Goal: Transaction & Acquisition: Purchase product/service

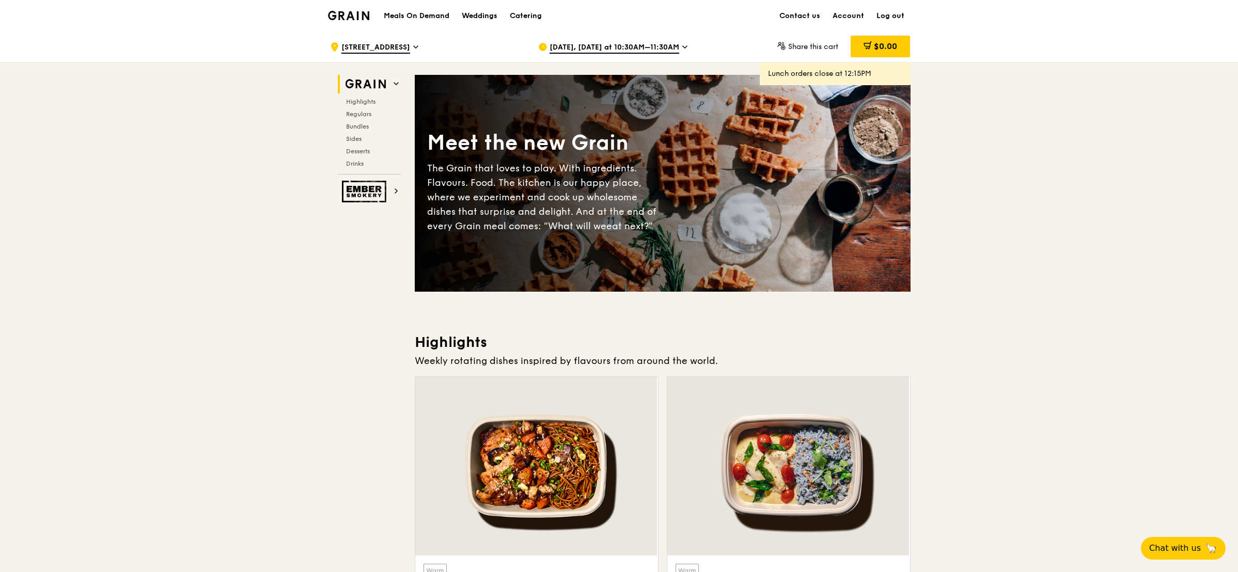
click at [630, 44] on span "[DATE], [DATE] at 10:30AM–11:30AM" at bounding box center [614, 47] width 130 height 11
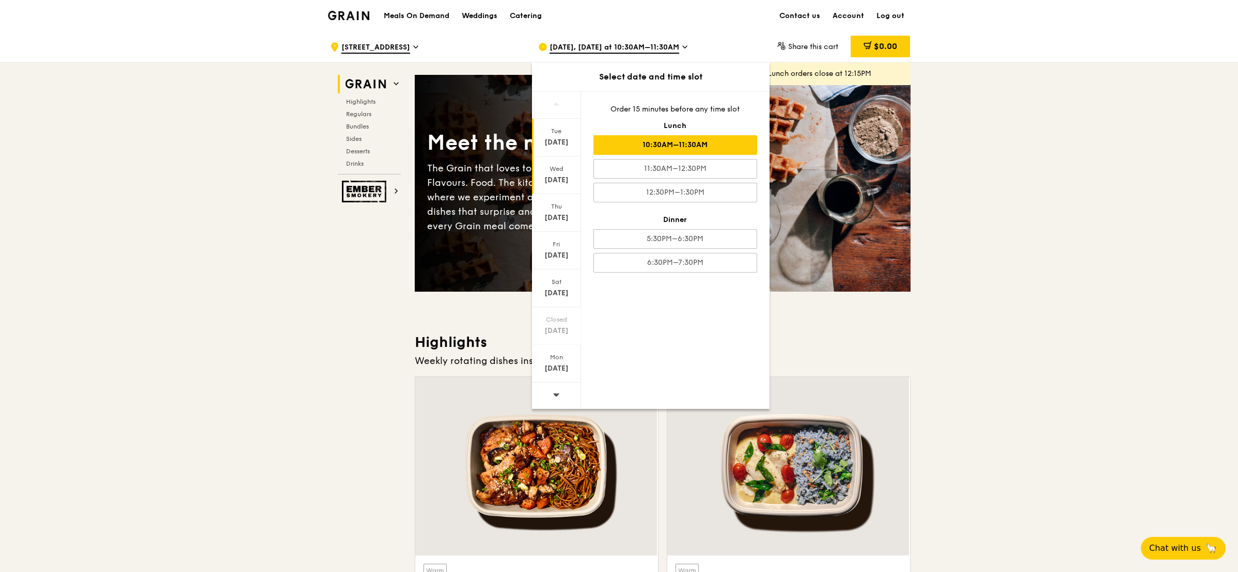
click at [555, 183] on div "[DATE]" at bounding box center [556, 180] width 46 height 10
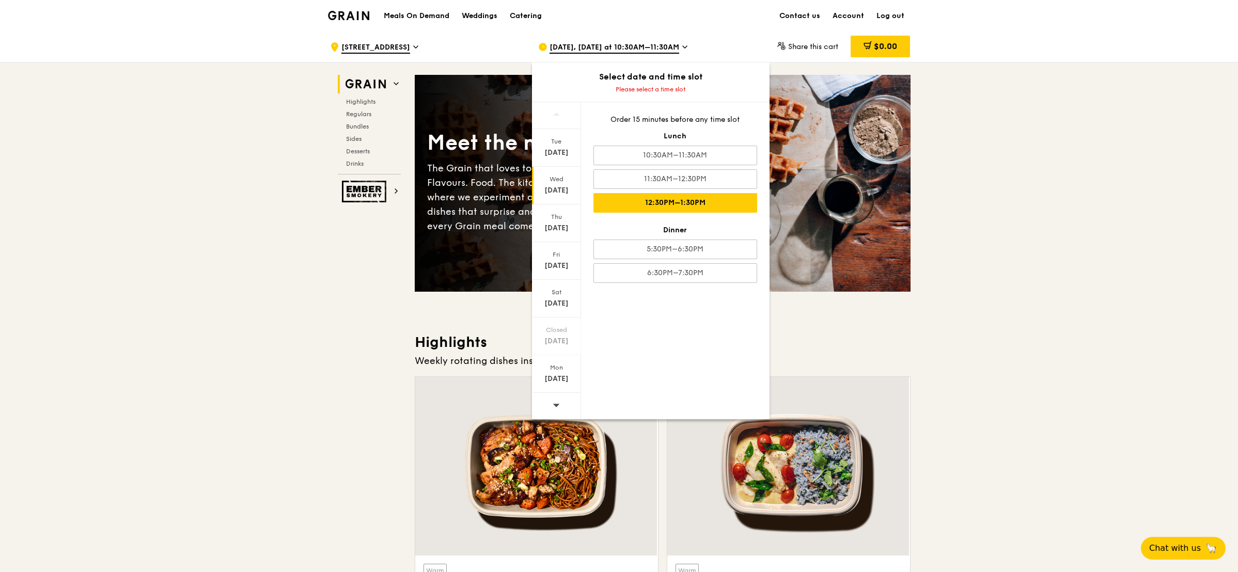
click at [709, 202] on div "12:30PM–1:30PM" at bounding box center [675, 203] width 164 height 20
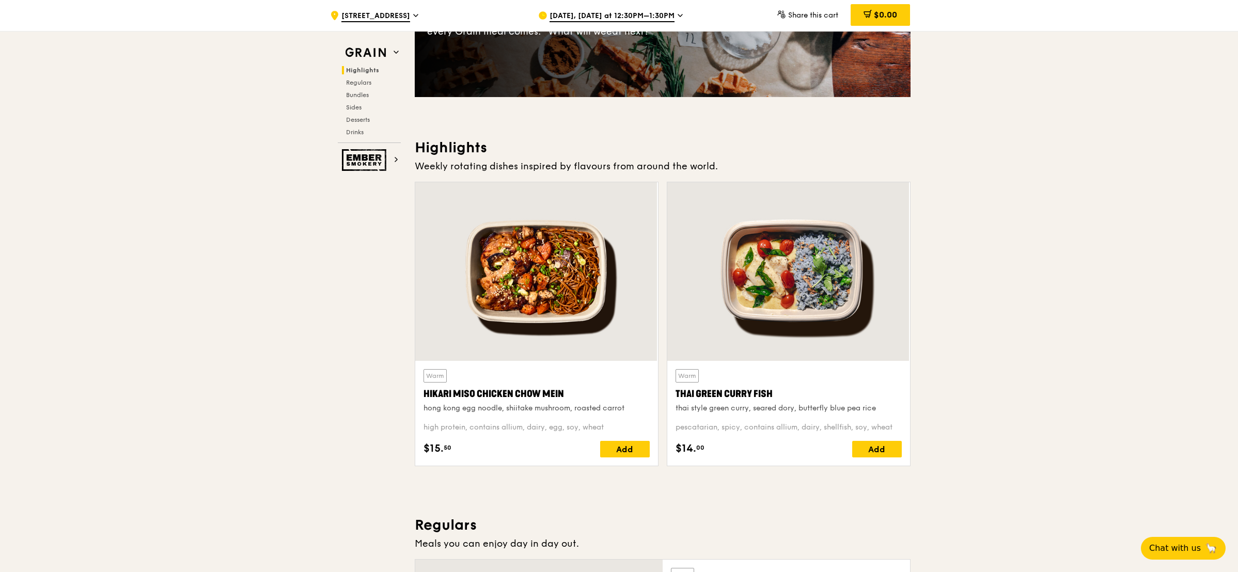
scroll to position [232, 0]
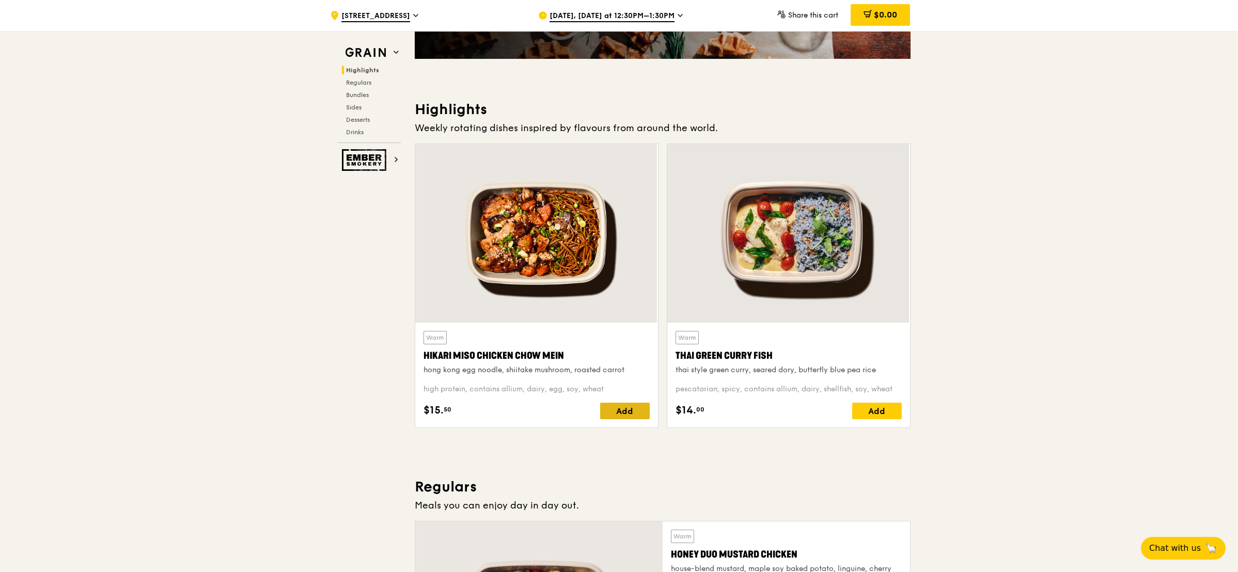
click at [636, 415] on div "Add" at bounding box center [625, 411] width 50 height 17
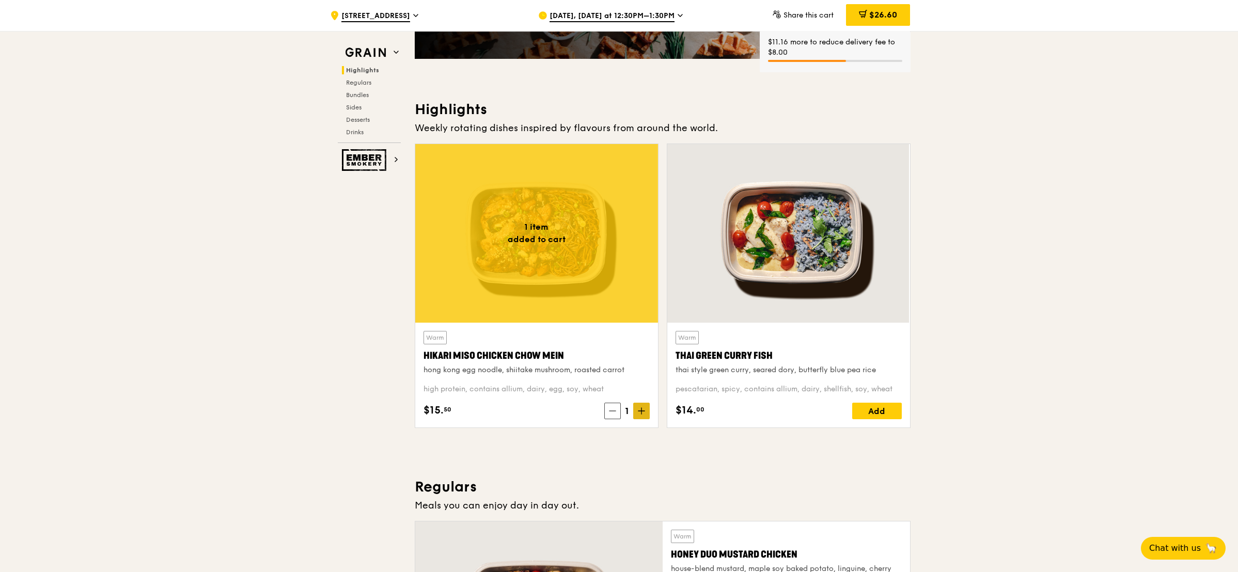
click at [643, 412] on icon at bounding box center [641, 410] width 7 height 7
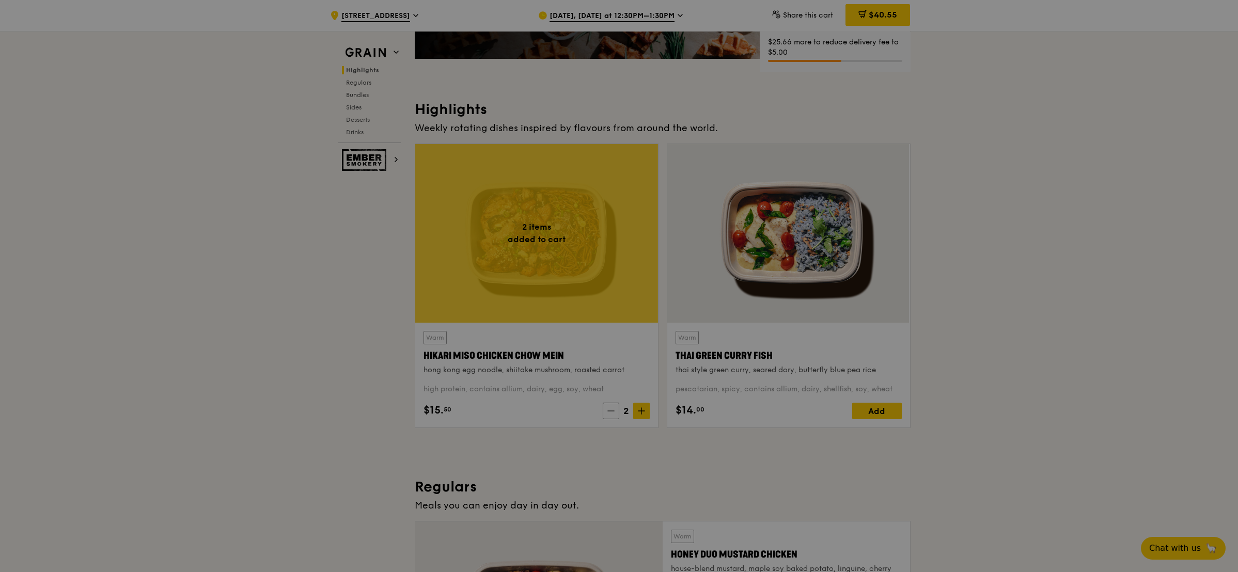
click at [866, 412] on div "Add" at bounding box center [877, 411] width 50 height 17
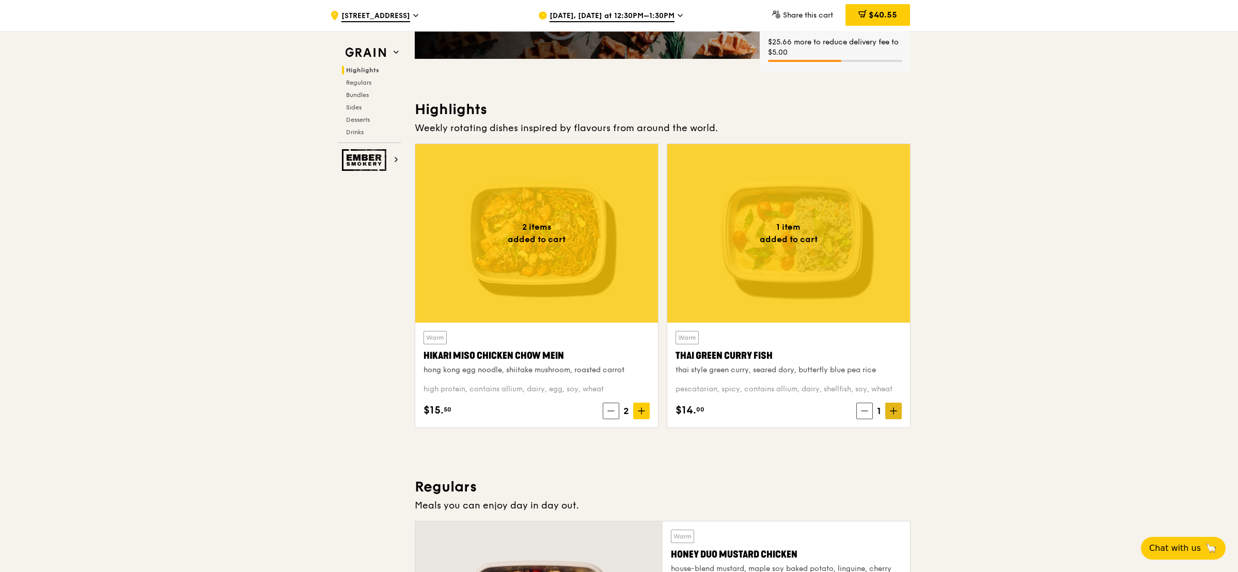
click at [893, 409] on icon at bounding box center [893, 411] width 0 height 6
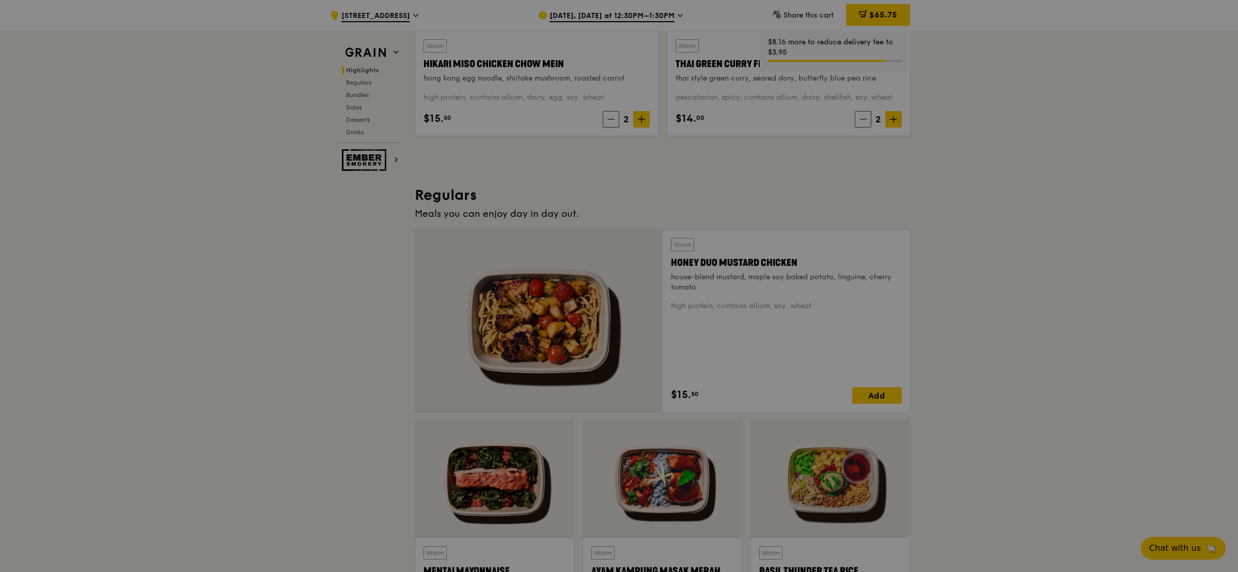
scroll to position [542, 0]
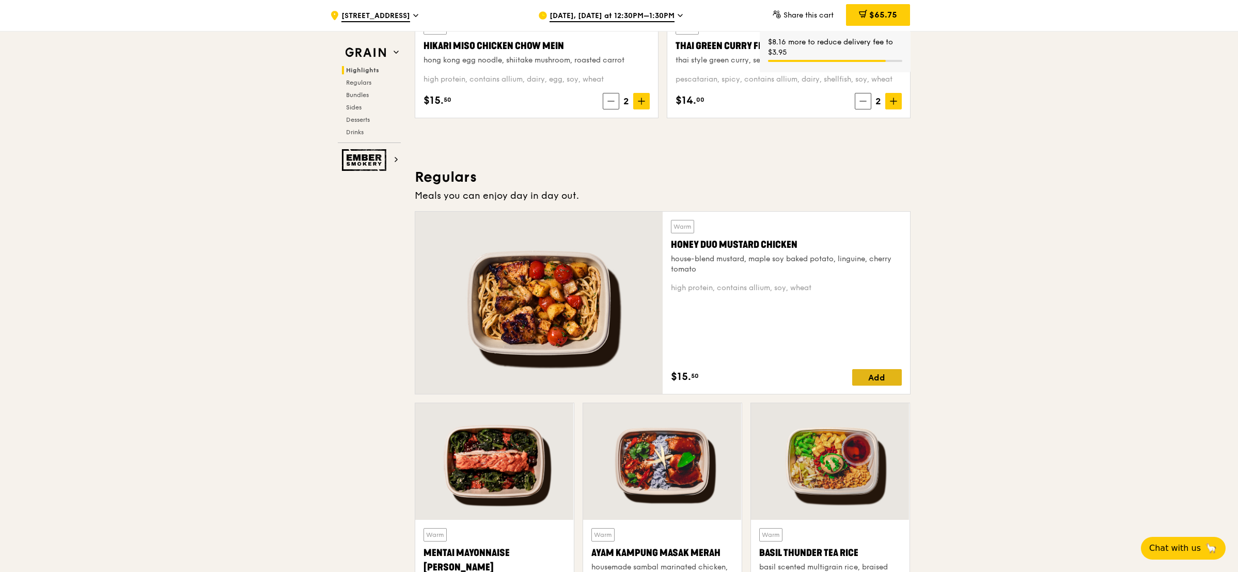
click at [885, 381] on div "Add" at bounding box center [877, 377] width 50 height 17
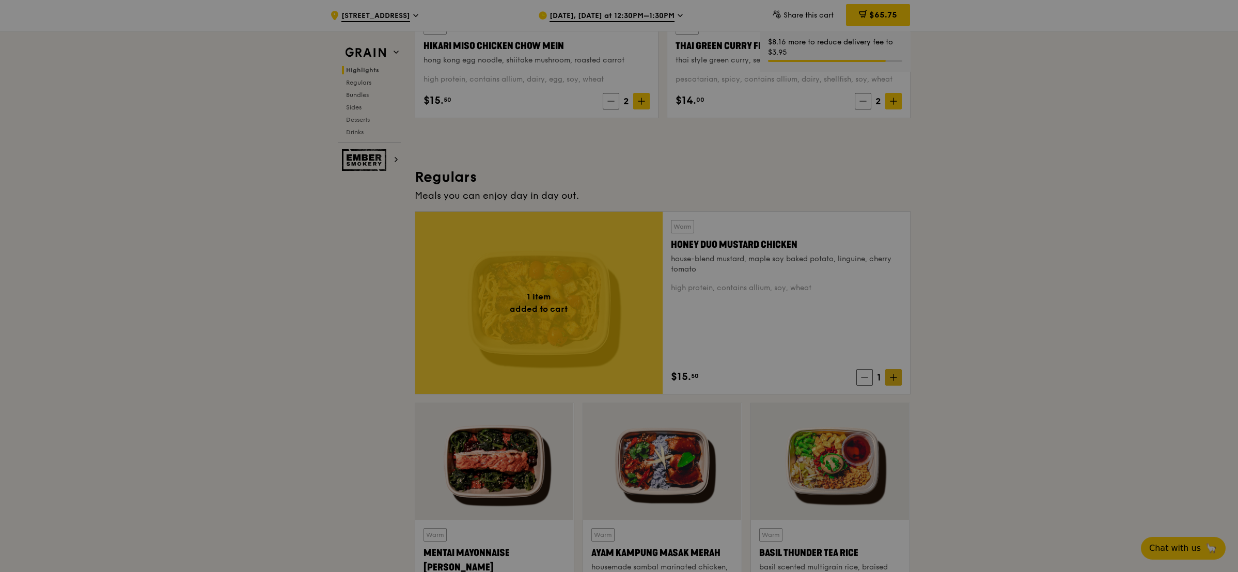
click at [895, 375] on div at bounding box center [619, 286] width 1238 height 572
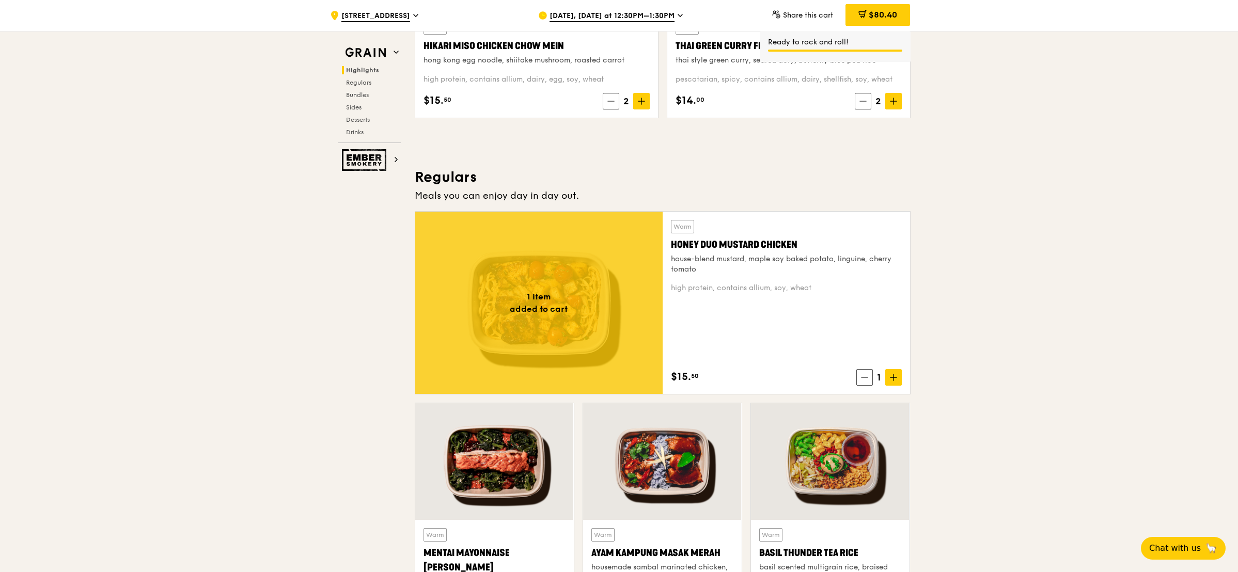
click at [879, 375] on span "1" at bounding box center [879, 377] width 12 height 14
click at [888, 372] on span at bounding box center [893, 377] width 17 height 17
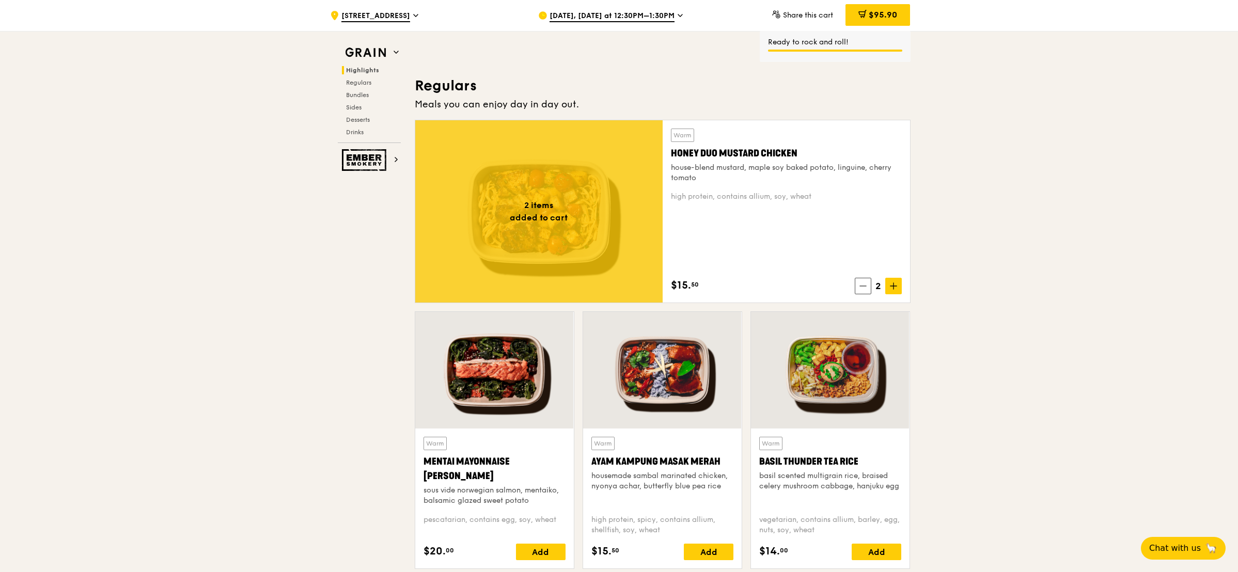
scroll to position [697, 0]
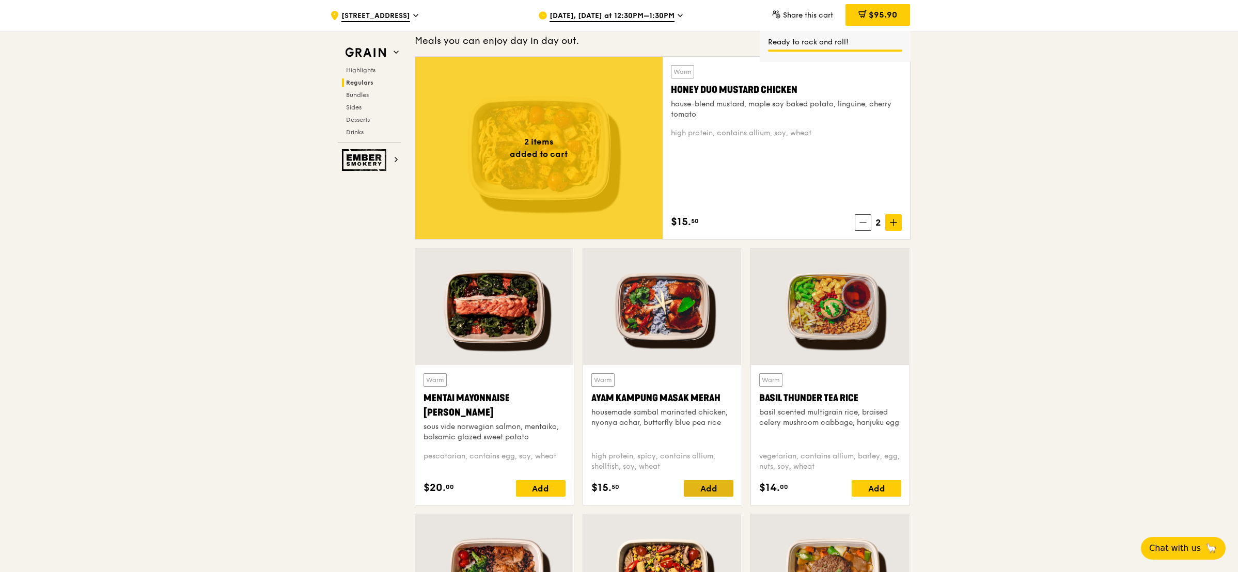
click at [705, 486] on div "Add" at bounding box center [709, 488] width 50 height 17
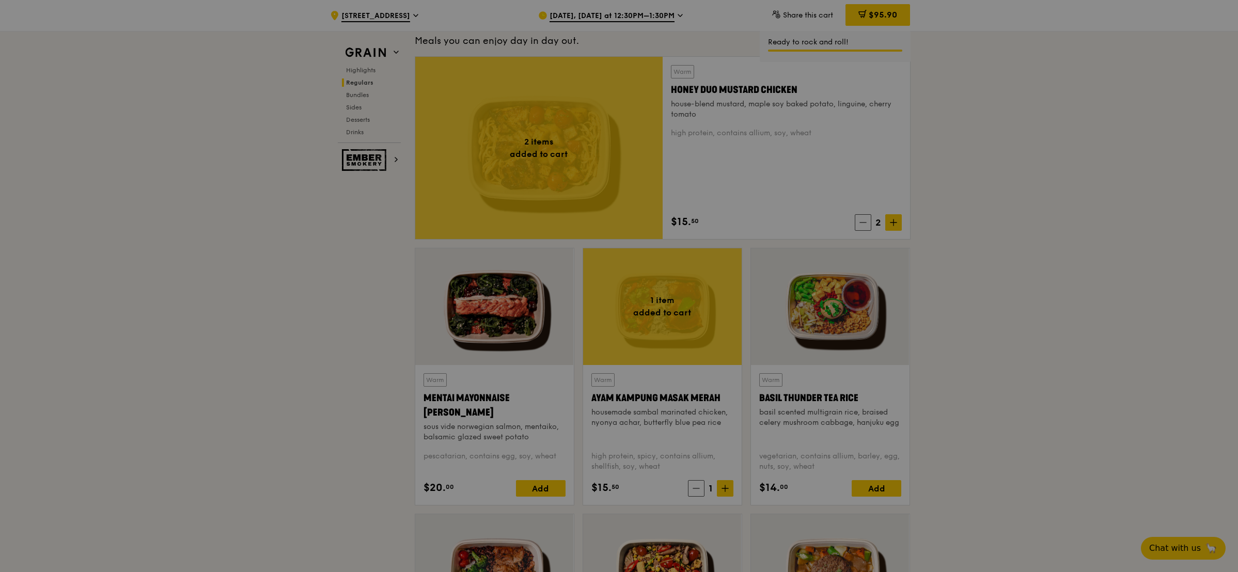
click at [727, 492] on div at bounding box center [619, 286] width 1238 height 572
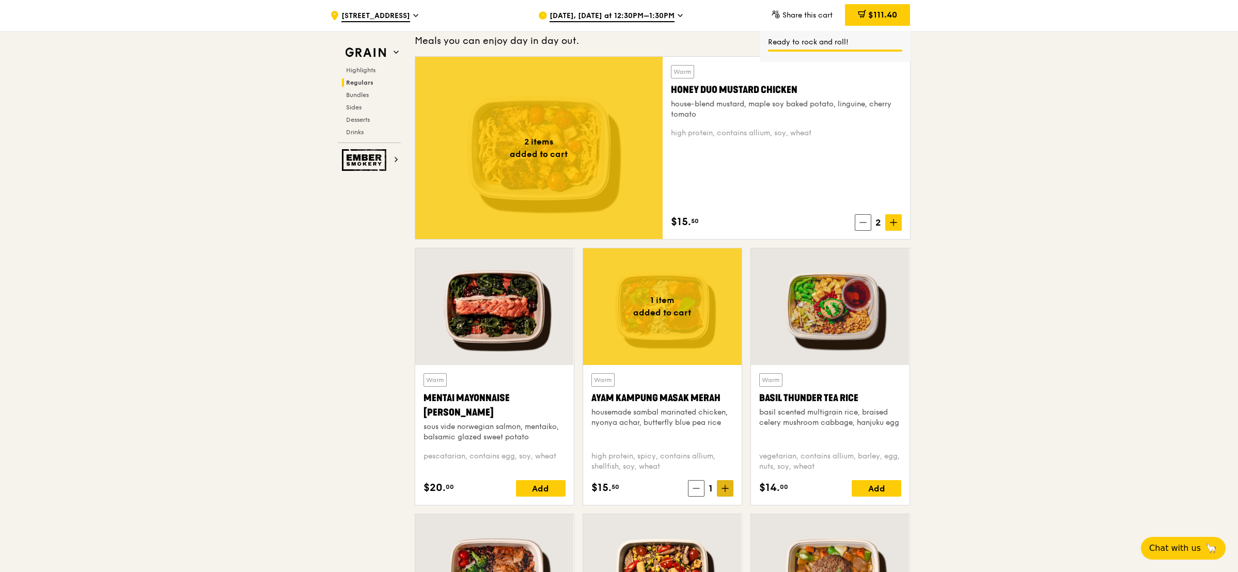
click at [721, 492] on icon at bounding box center [724, 488] width 7 height 7
click at [725, 485] on span at bounding box center [725, 488] width 17 height 17
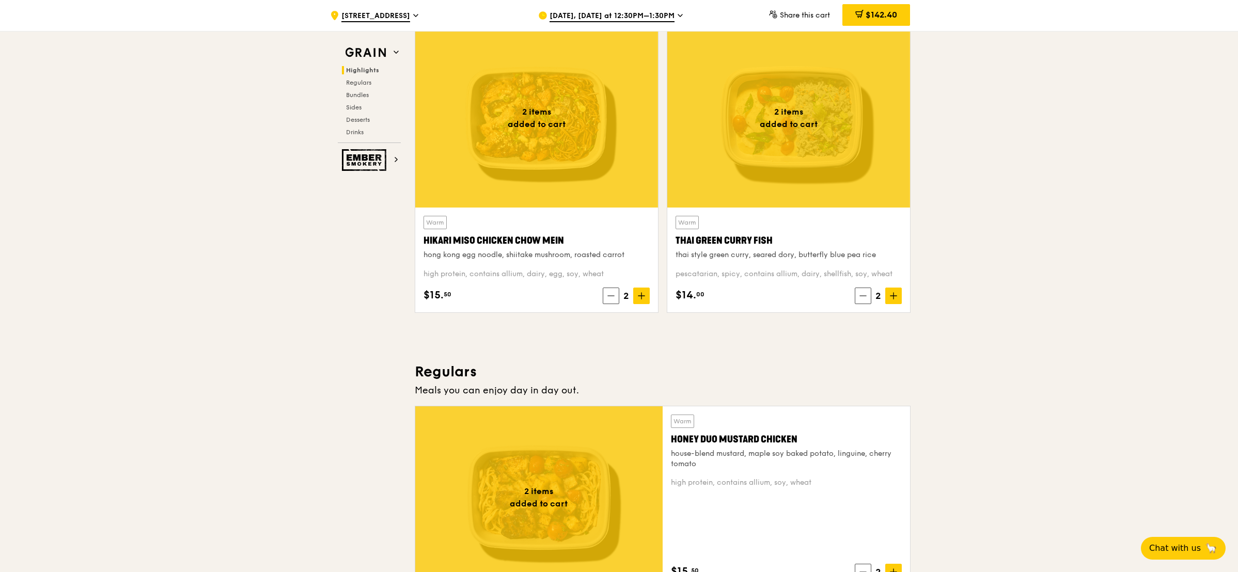
scroll to position [310, 0]
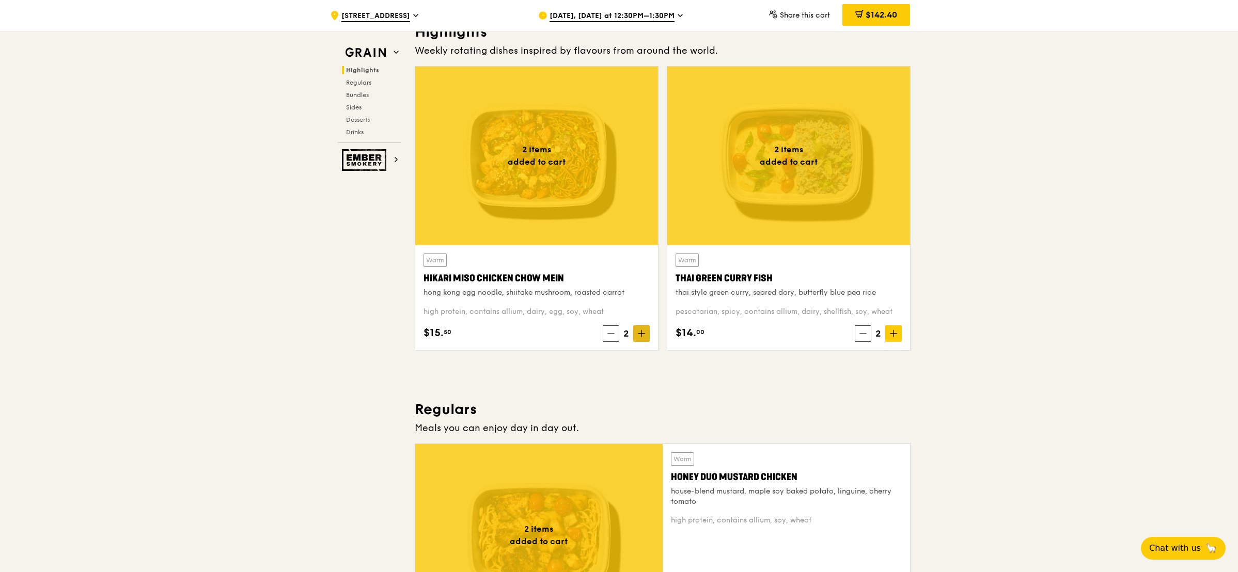
click at [643, 338] on span at bounding box center [641, 333] width 17 height 17
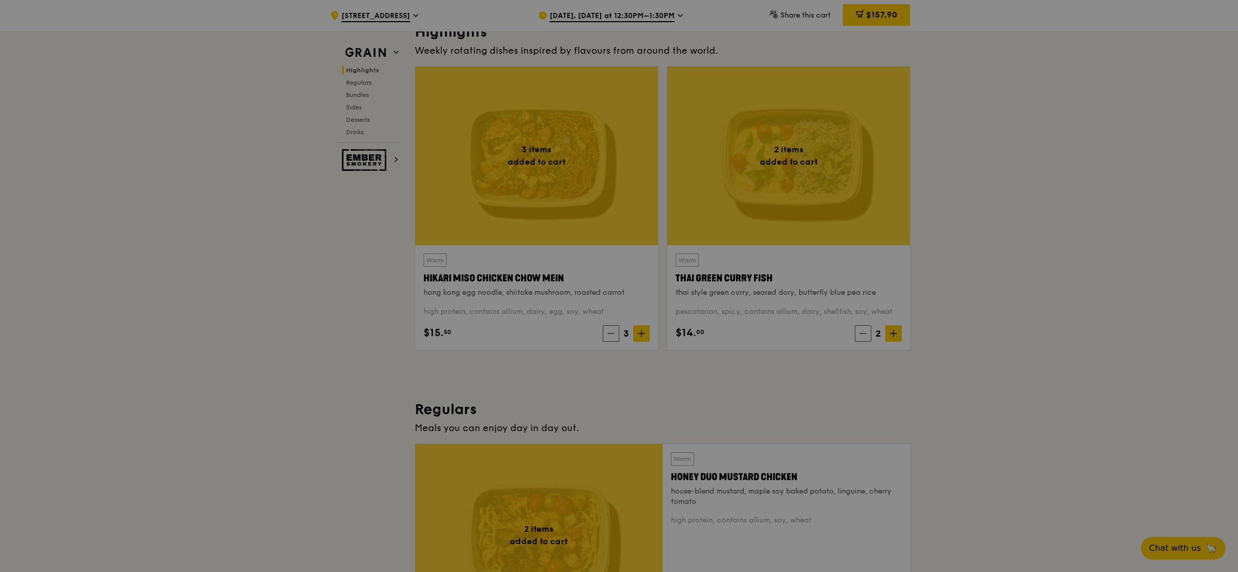
type input "3"
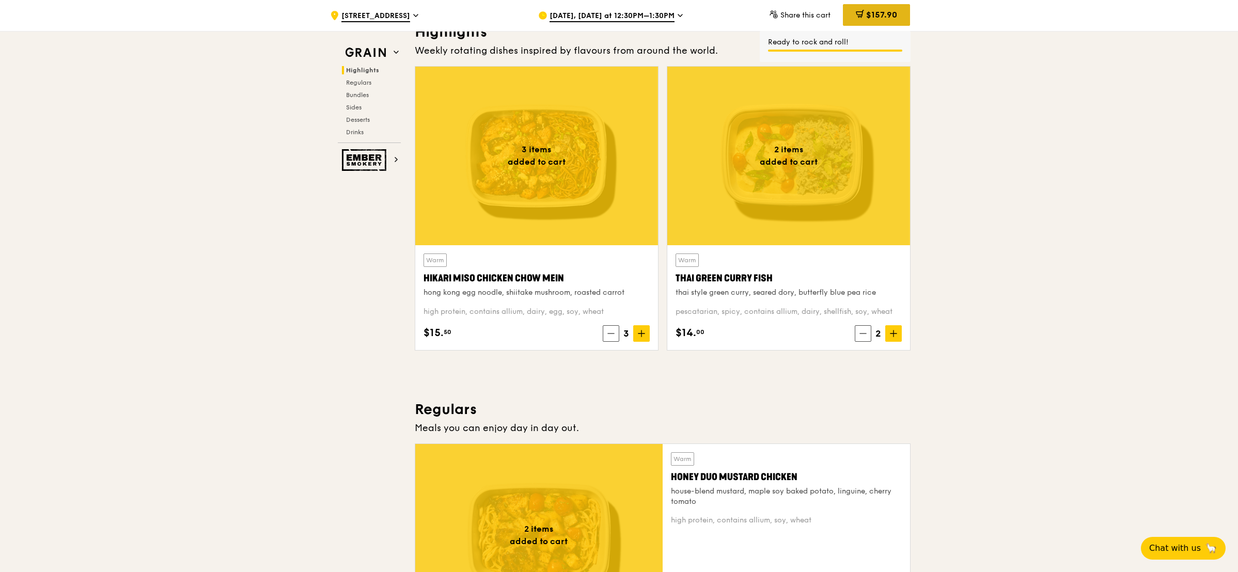
click at [891, 14] on span "$157.90" at bounding box center [881, 15] width 31 height 10
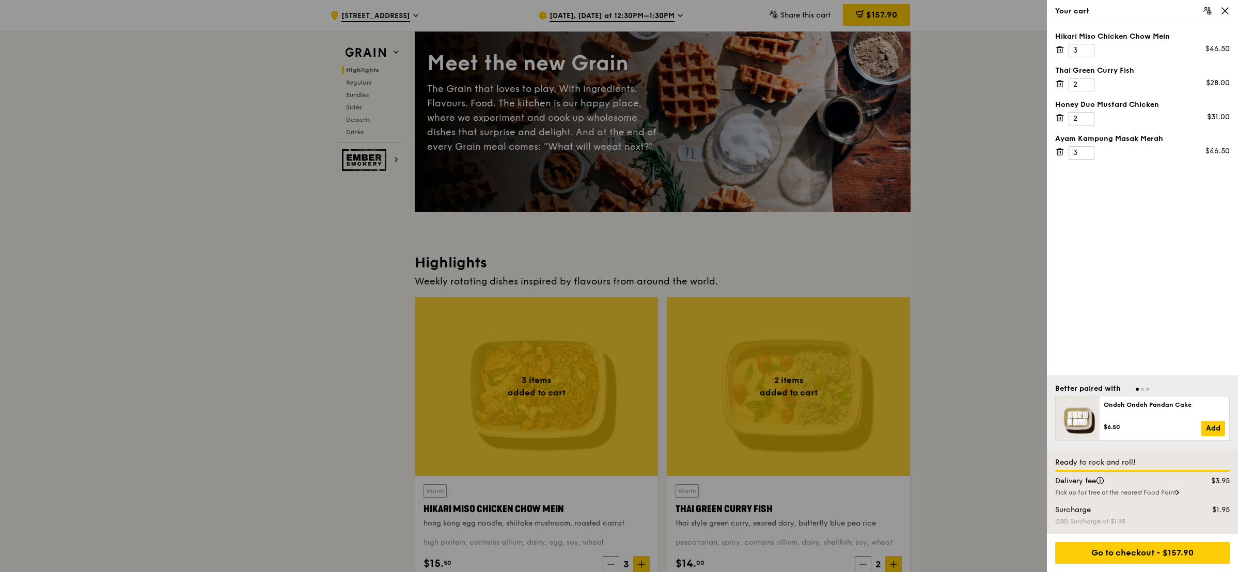
scroll to position [77, 0]
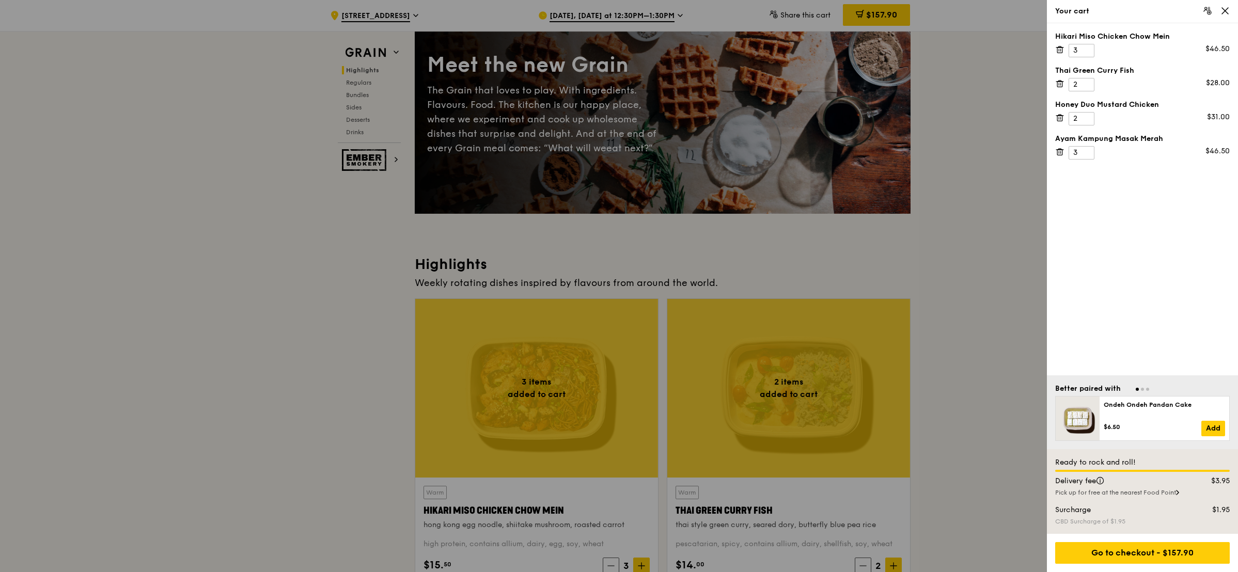
click at [373, 11] on div at bounding box center [619, 286] width 1238 height 572
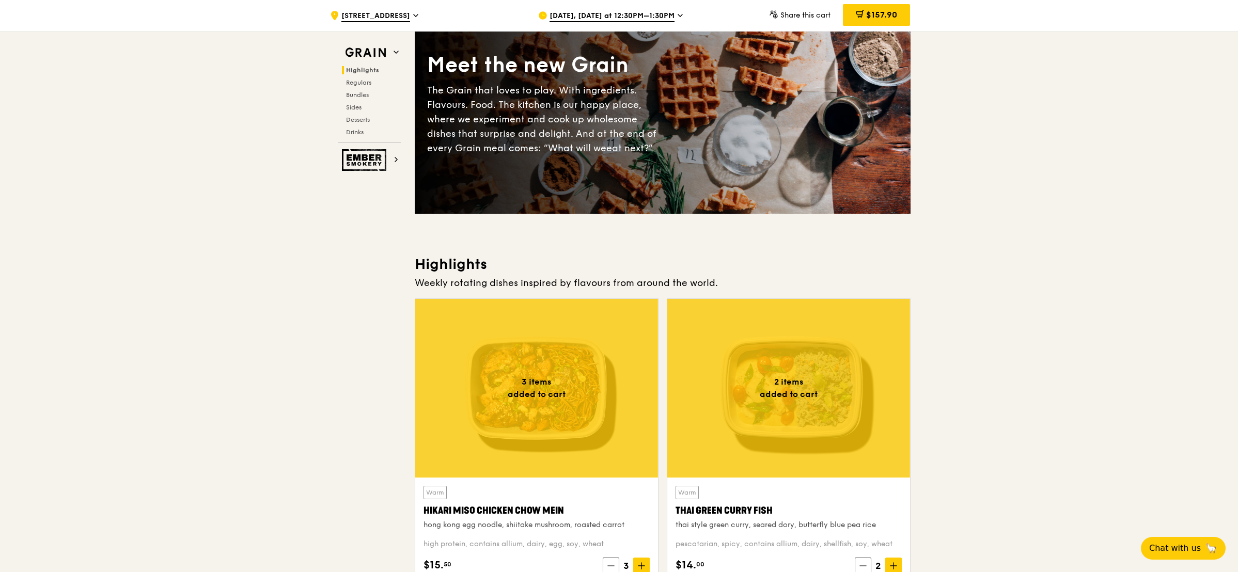
click at [373, 11] on span "[STREET_ADDRESS]" at bounding box center [375, 16] width 69 height 11
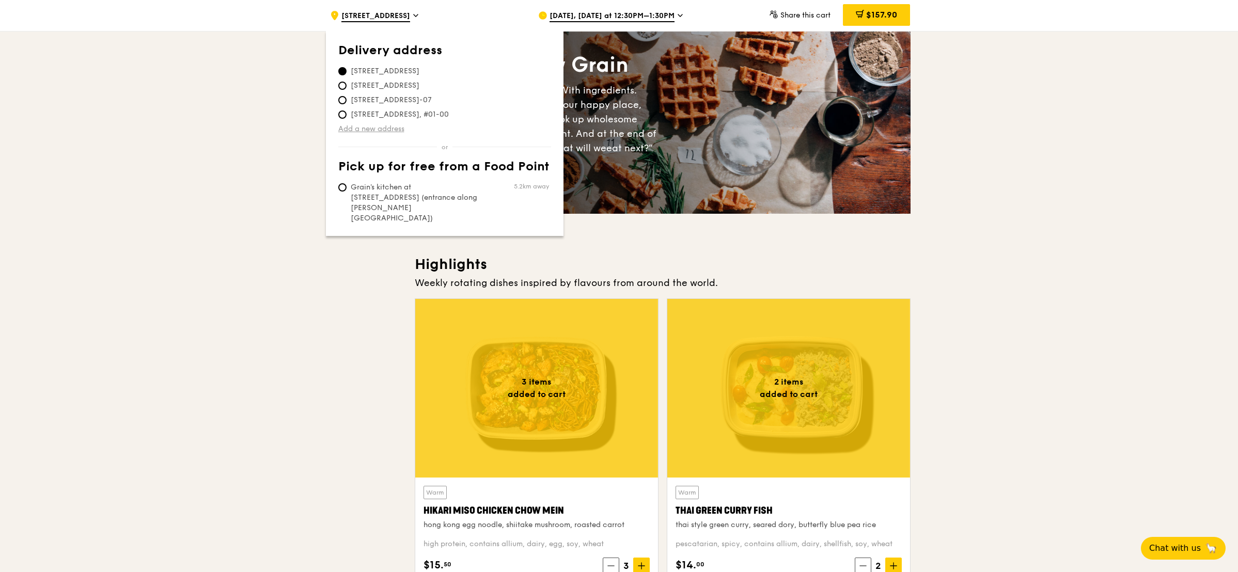
click at [366, 130] on link "Add a new address" at bounding box center [444, 129] width 213 height 10
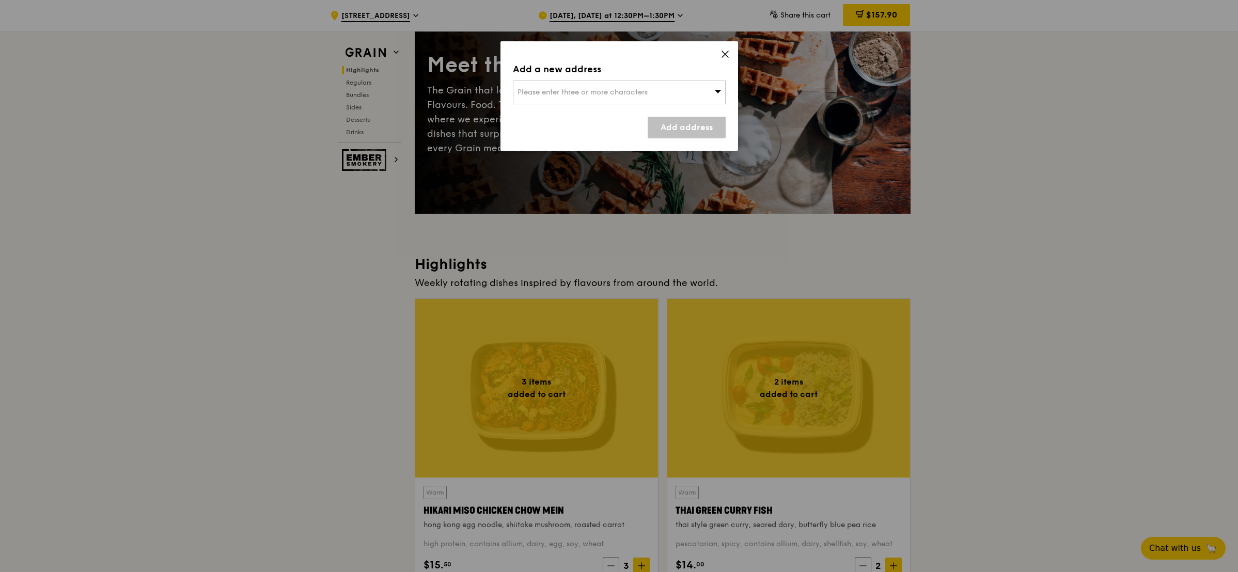
click at [529, 95] on span "Please enter three or more characters" at bounding box center [582, 92] width 130 height 9
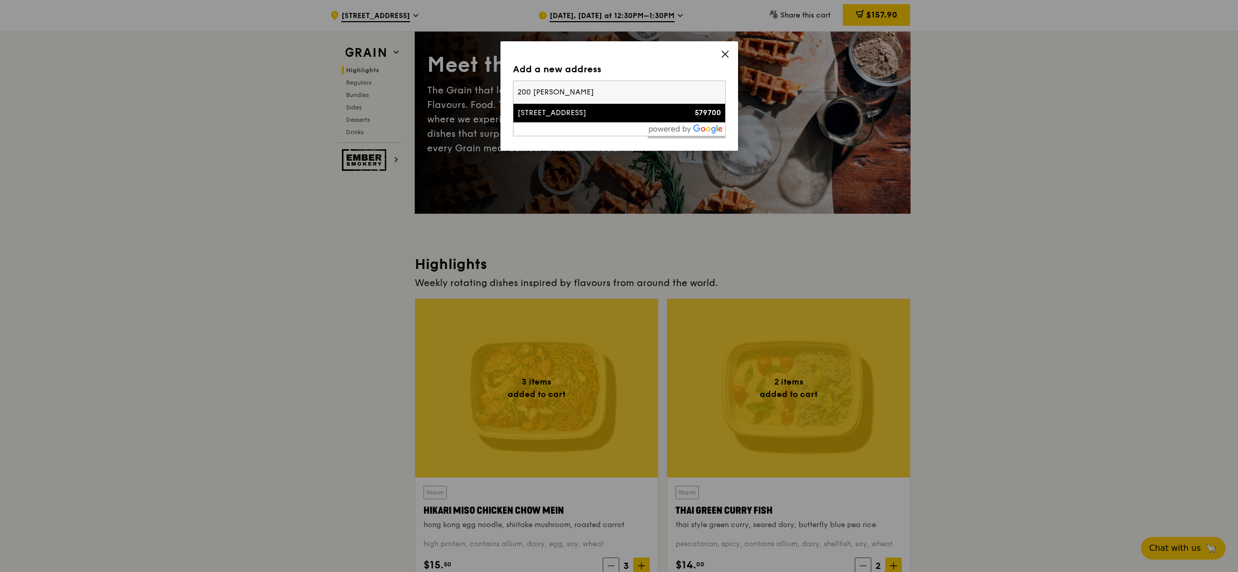
type input "200 [PERSON_NAME]"
click at [563, 112] on div "[STREET_ADDRESS]" at bounding box center [593, 113] width 153 height 10
click at [695, 132] on link "Add address" at bounding box center [686, 128] width 78 height 22
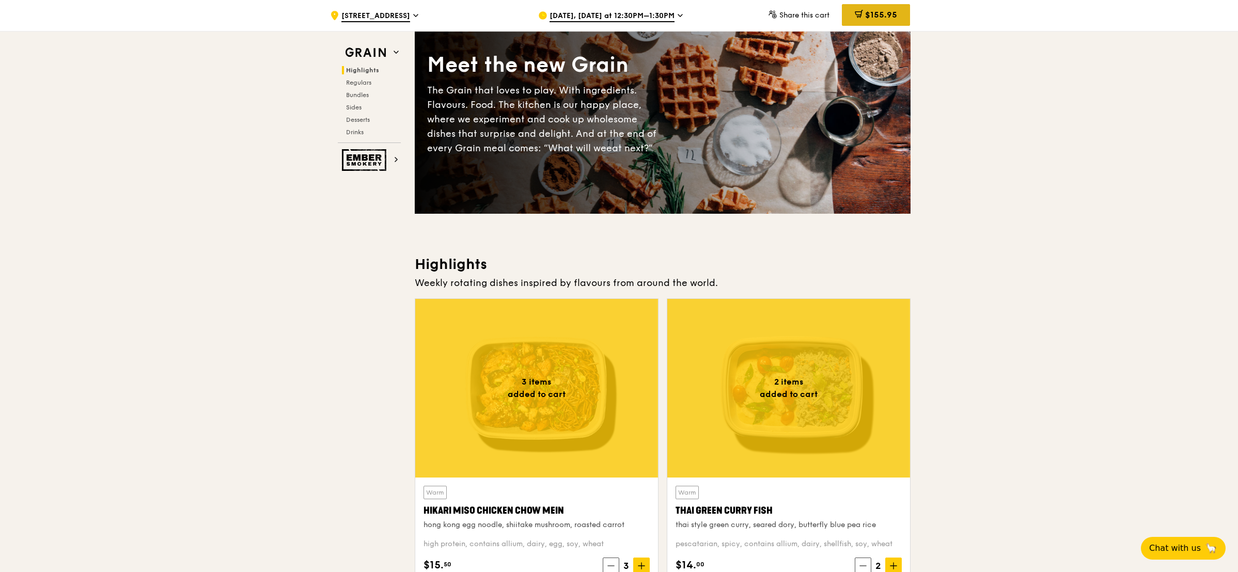
click at [878, 13] on span "$155.95" at bounding box center [881, 15] width 32 height 10
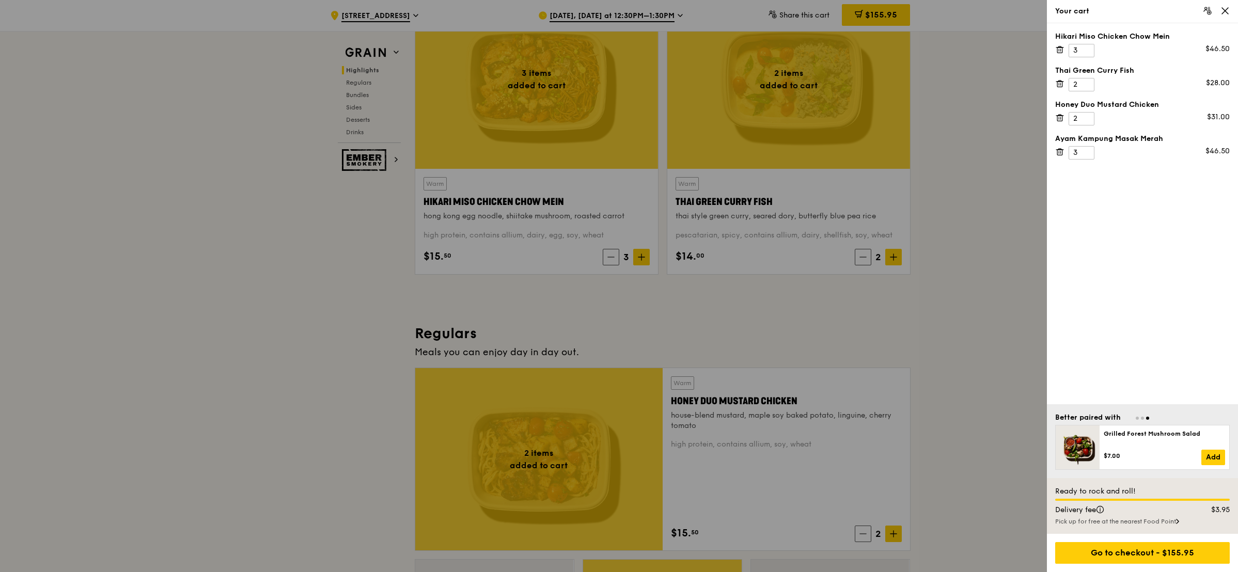
scroll to position [387, 0]
click at [1154, 559] on div "Go to checkout - $155.95" at bounding box center [1142, 553] width 175 height 22
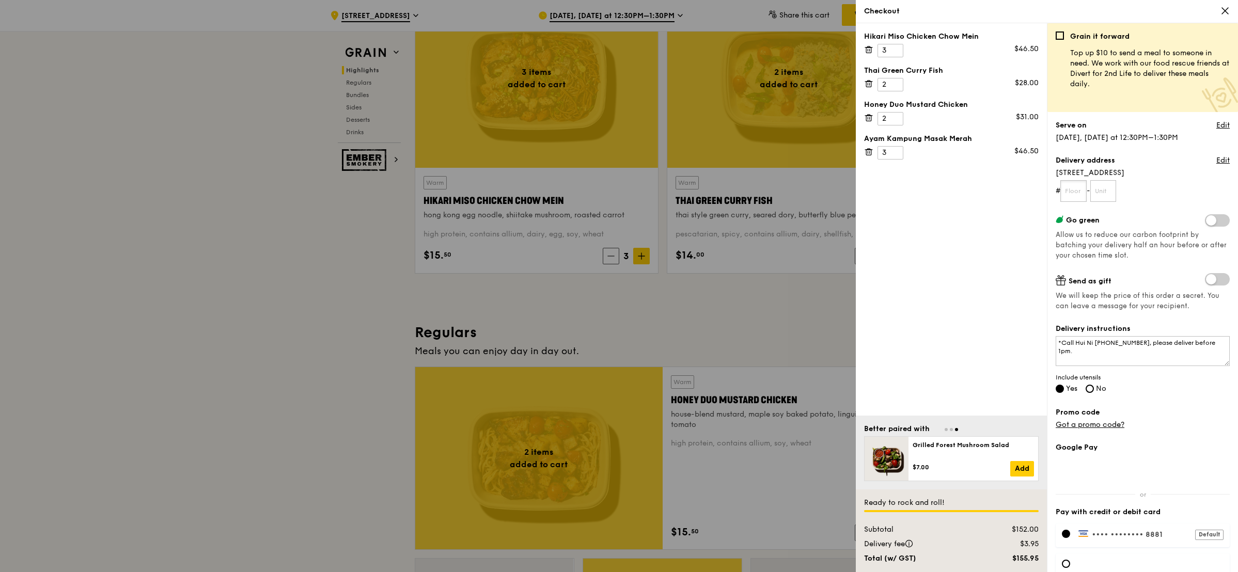
click at [1069, 188] on input "text" at bounding box center [1073, 191] width 26 height 22
type input "05"
type input "51"
click at [1205, 277] on span at bounding box center [1217, 279] width 25 height 12
click at [1207, 280] on input "checkbox" at bounding box center [1207, 280] width 0 height 0
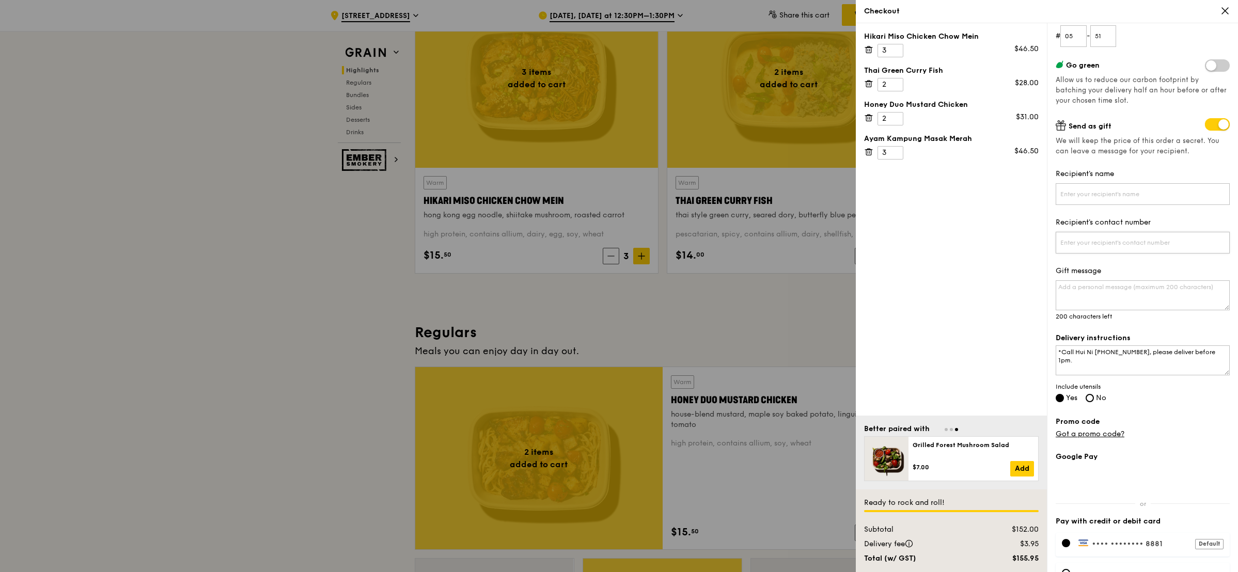
scroll to position [221, 0]
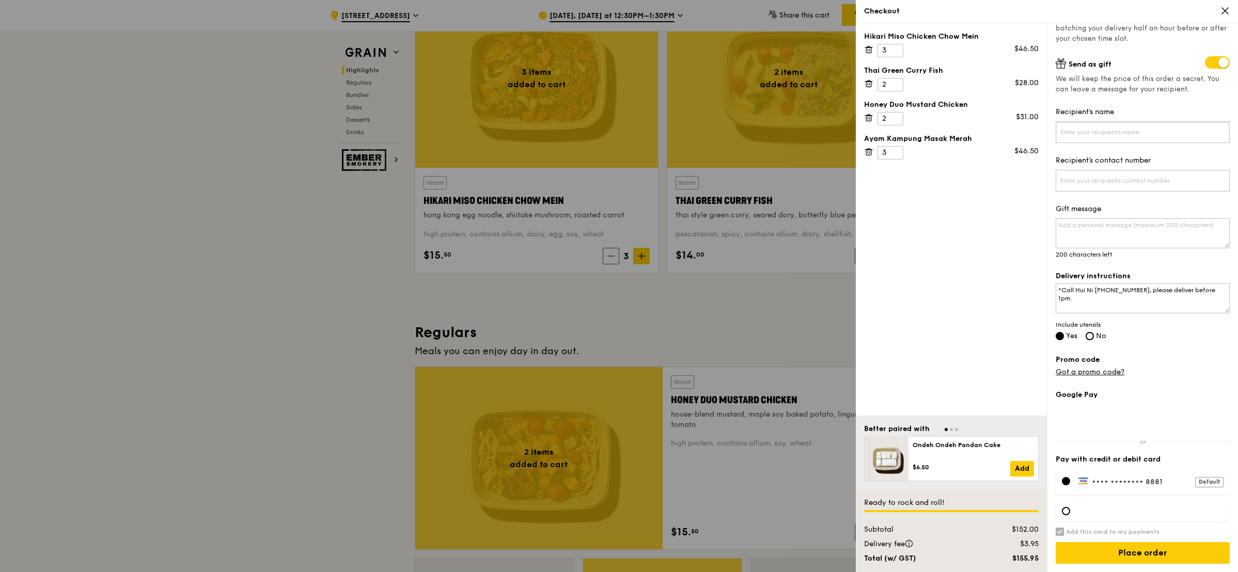
click at [1088, 138] on input "Recipient's name" at bounding box center [1142, 132] width 174 height 22
type input "[PERSON_NAME]"
paste input "9135 9765"
type input "91359765"
click at [1122, 228] on textarea "Gift message" at bounding box center [1142, 233] width 174 height 30
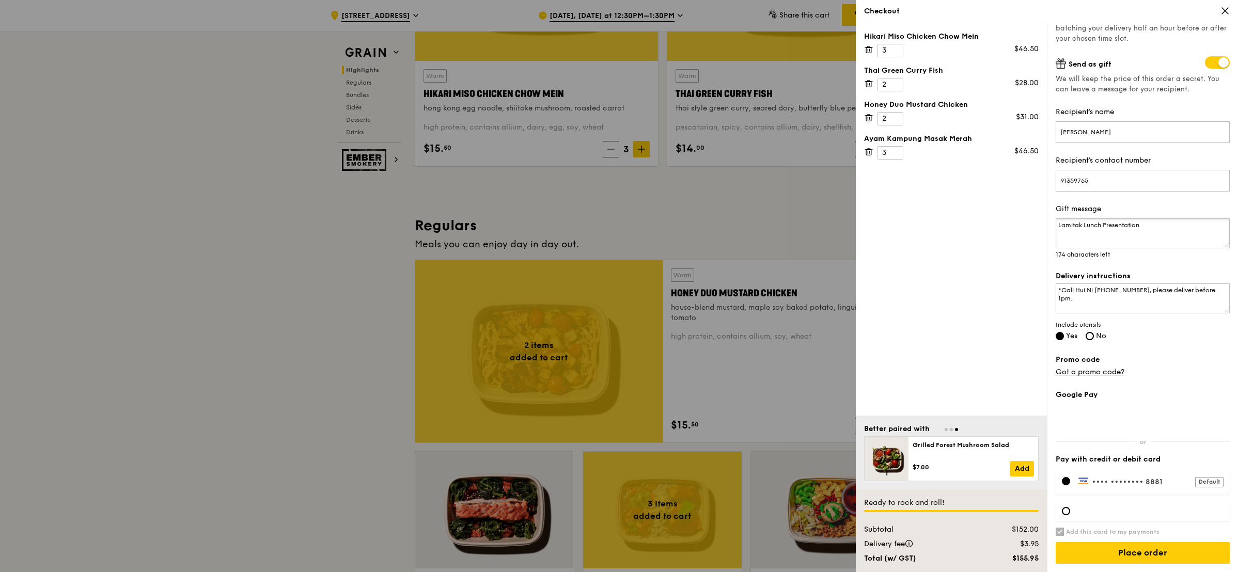
scroll to position [542, 0]
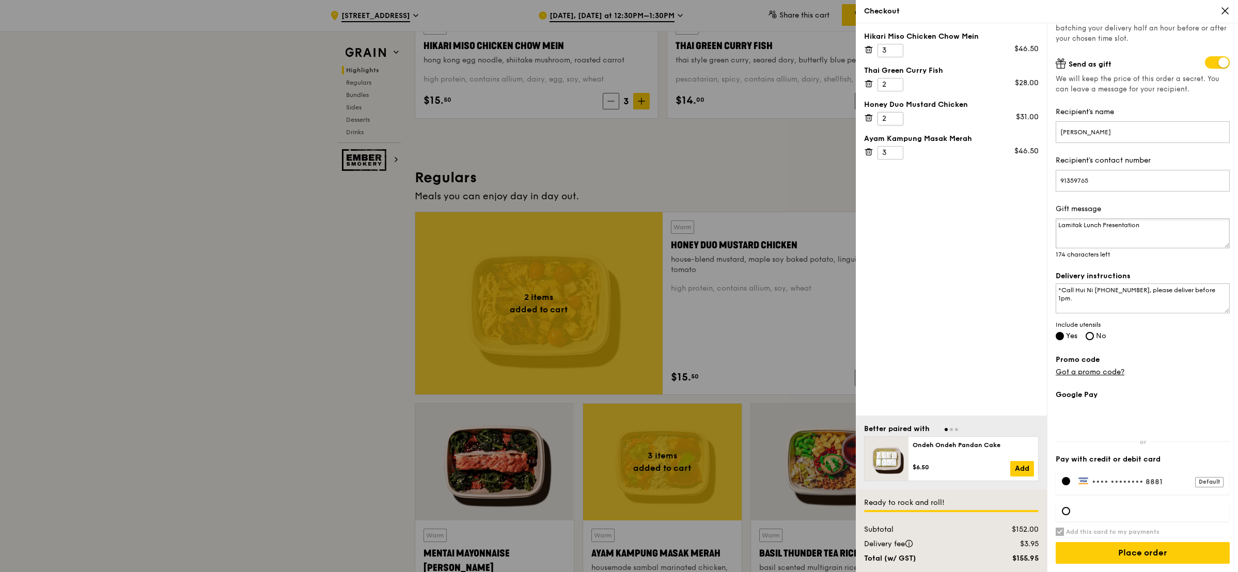
type textarea "Lamitak Lunch Presentation"
type input "3"
click at [891, 116] on input "3" at bounding box center [890, 118] width 26 height 13
type input "3"
click at [897, 81] on input "3" at bounding box center [890, 84] width 26 height 13
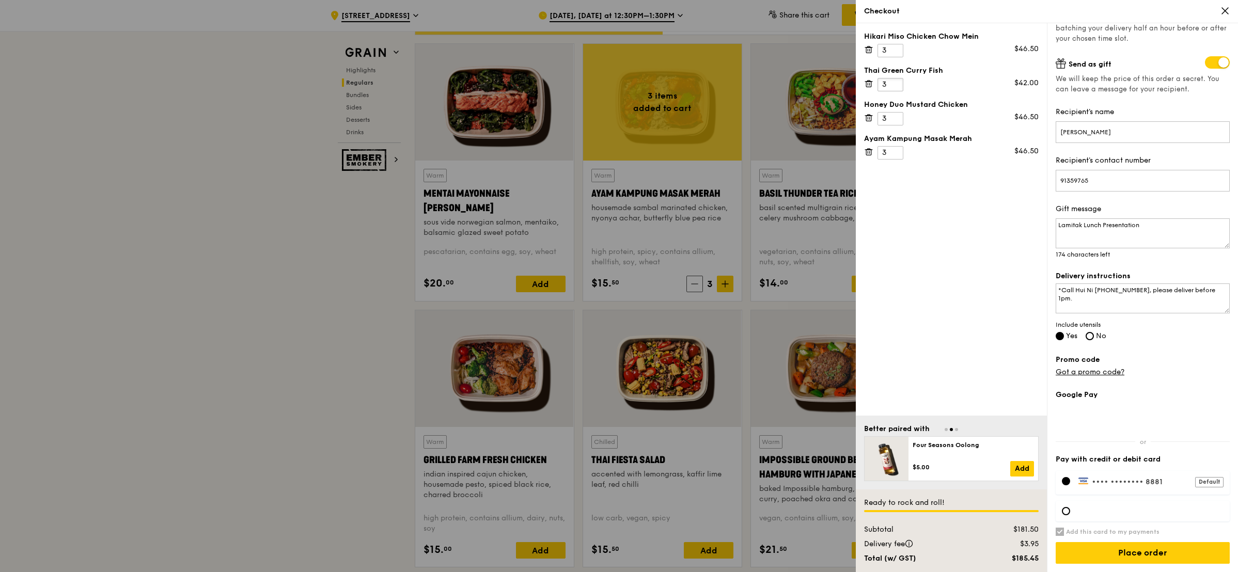
scroll to position [1084, 0]
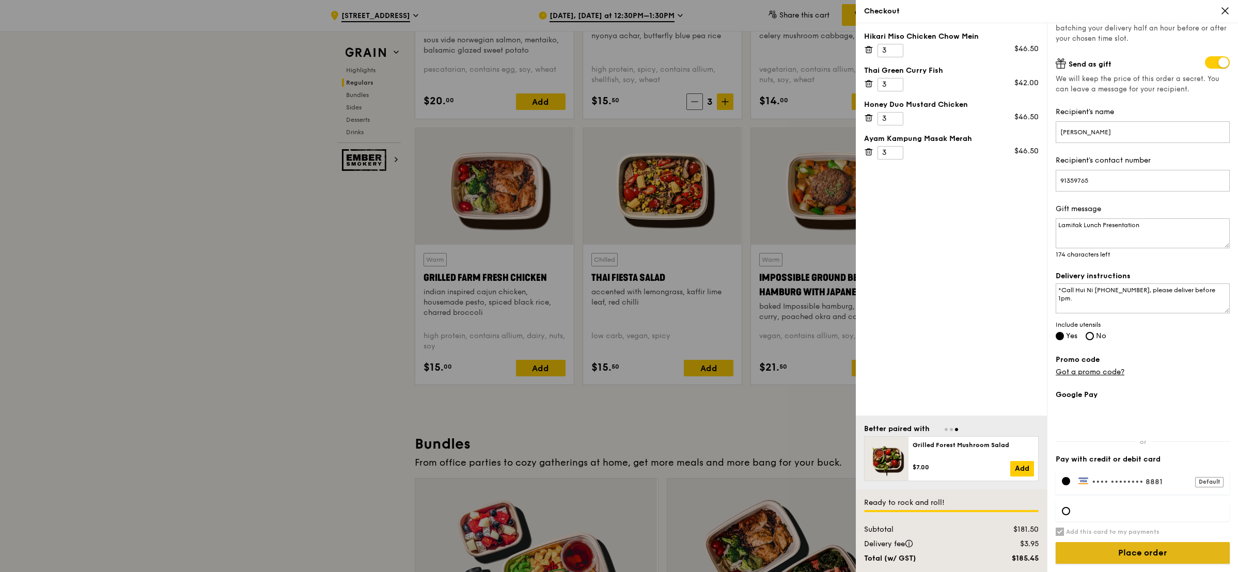
click at [1125, 550] on input "Place order" at bounding box center [1142, 553] width 174 height 22
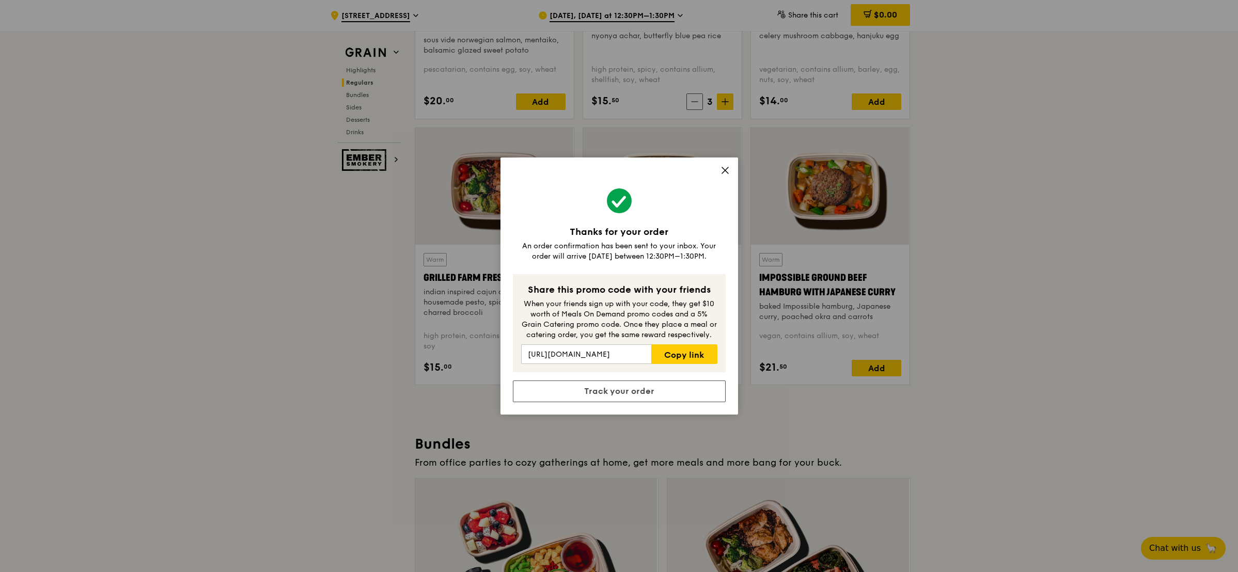
click at [726, 171] on icon at bounding box center [724, 170] width 9 height 9
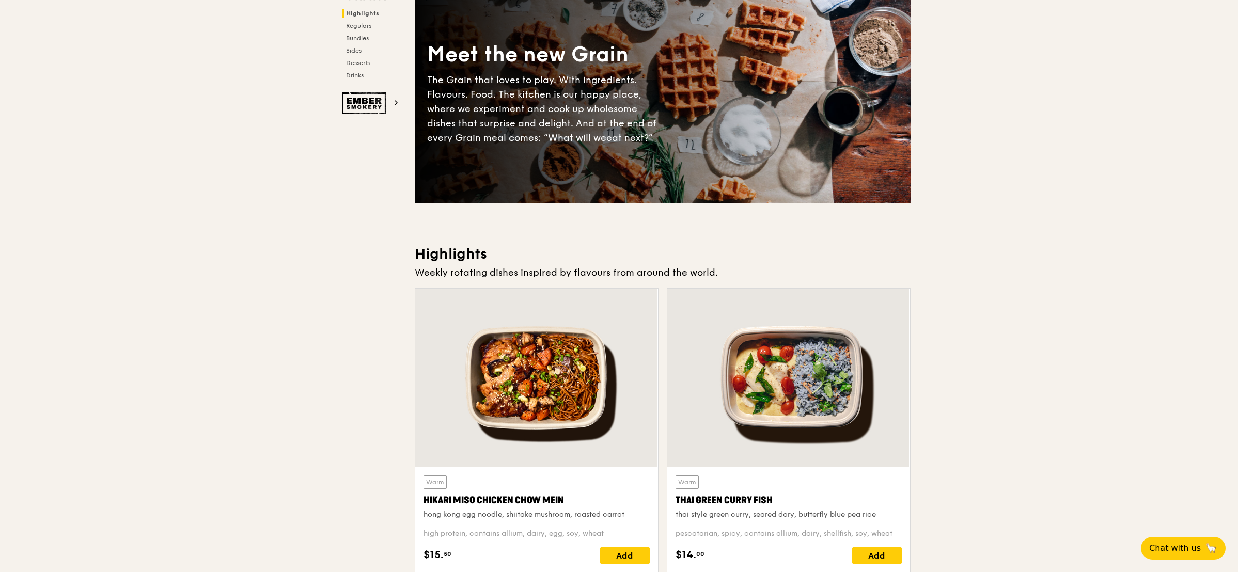
scroll to position [0, 0]
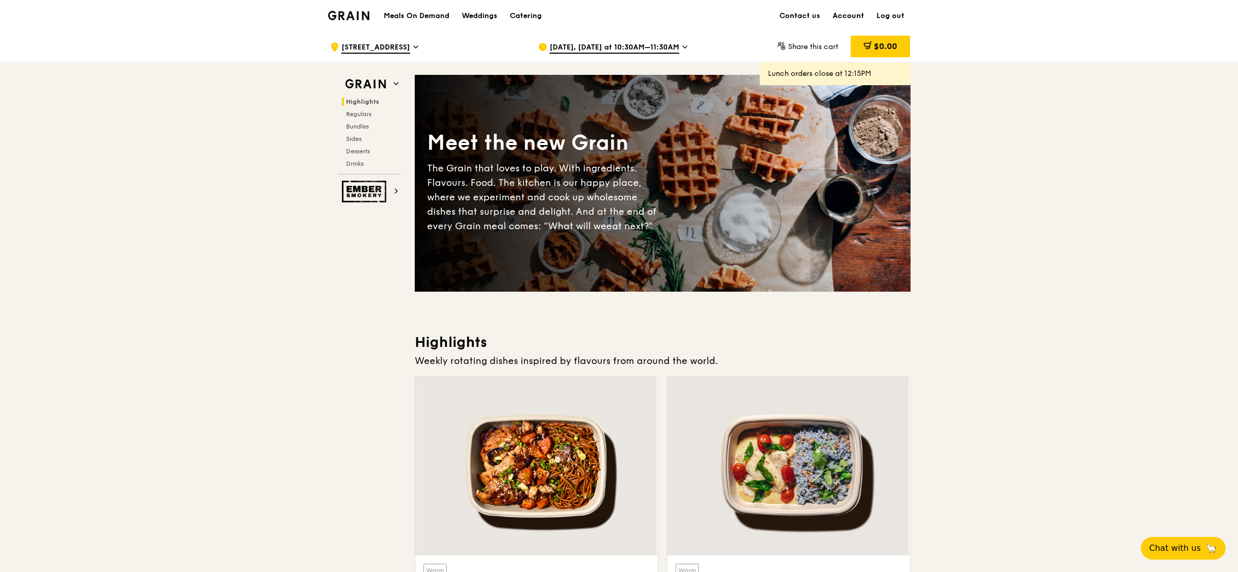
click at [859, 13] on link "Account" at bounding box center [848, 16] width 44 height 31
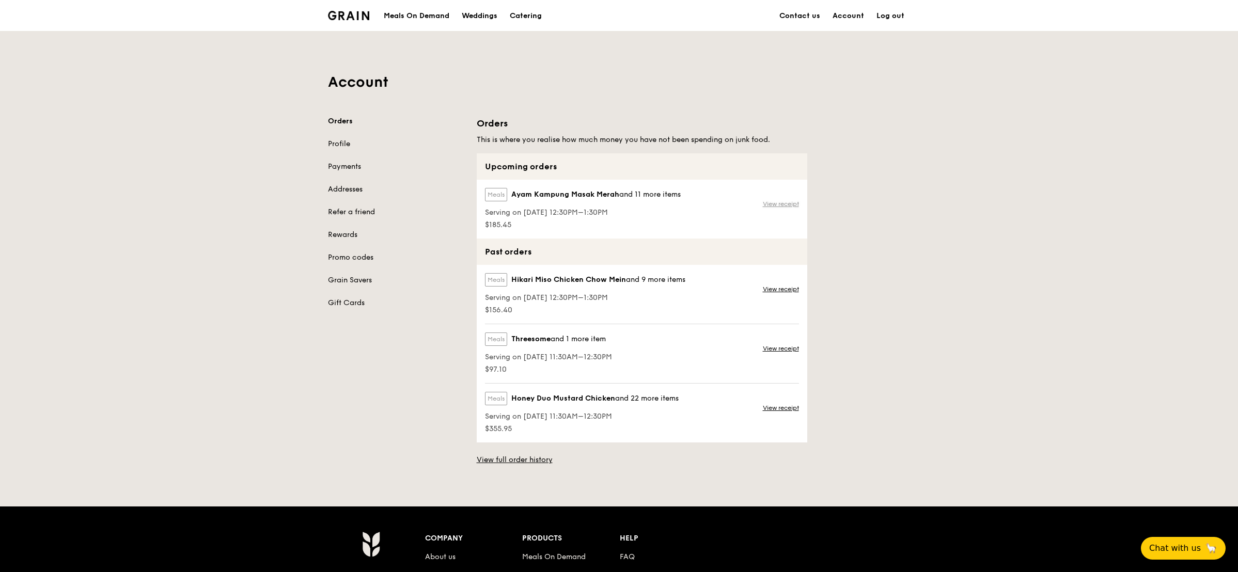
click at [779, 201] on link "View receipt" at bounding box center [781, 204] width 36 height 8
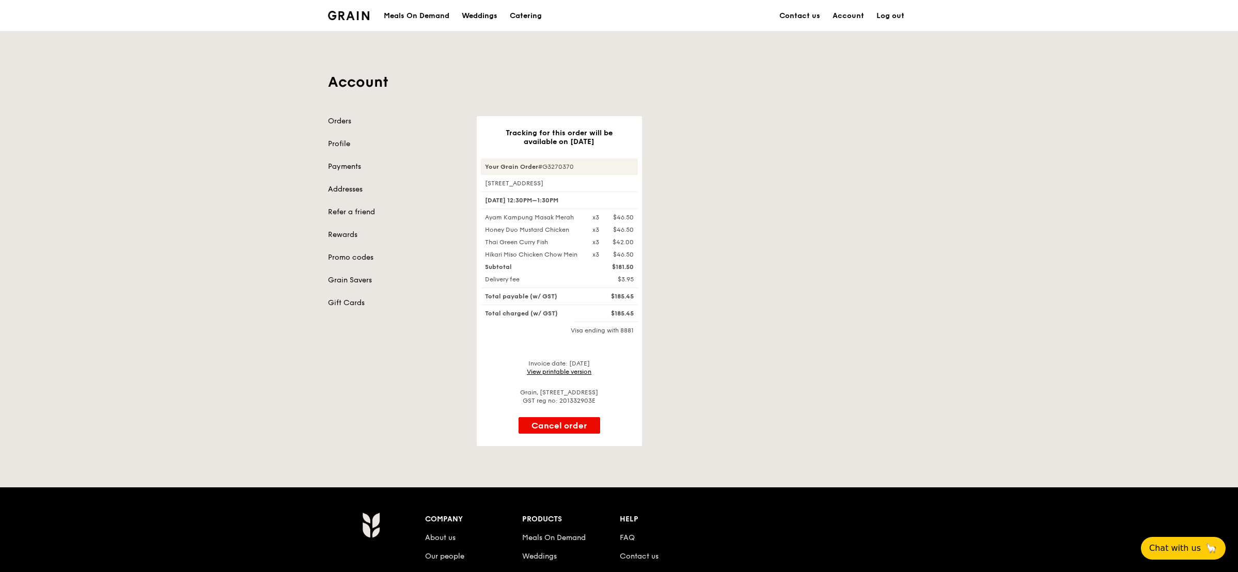
click at [575, 375] on link "View printable version" at bounding box center [559, 371] width 65 height 7
